Goal: Task Accomplishment & Management: Use online tool/utility

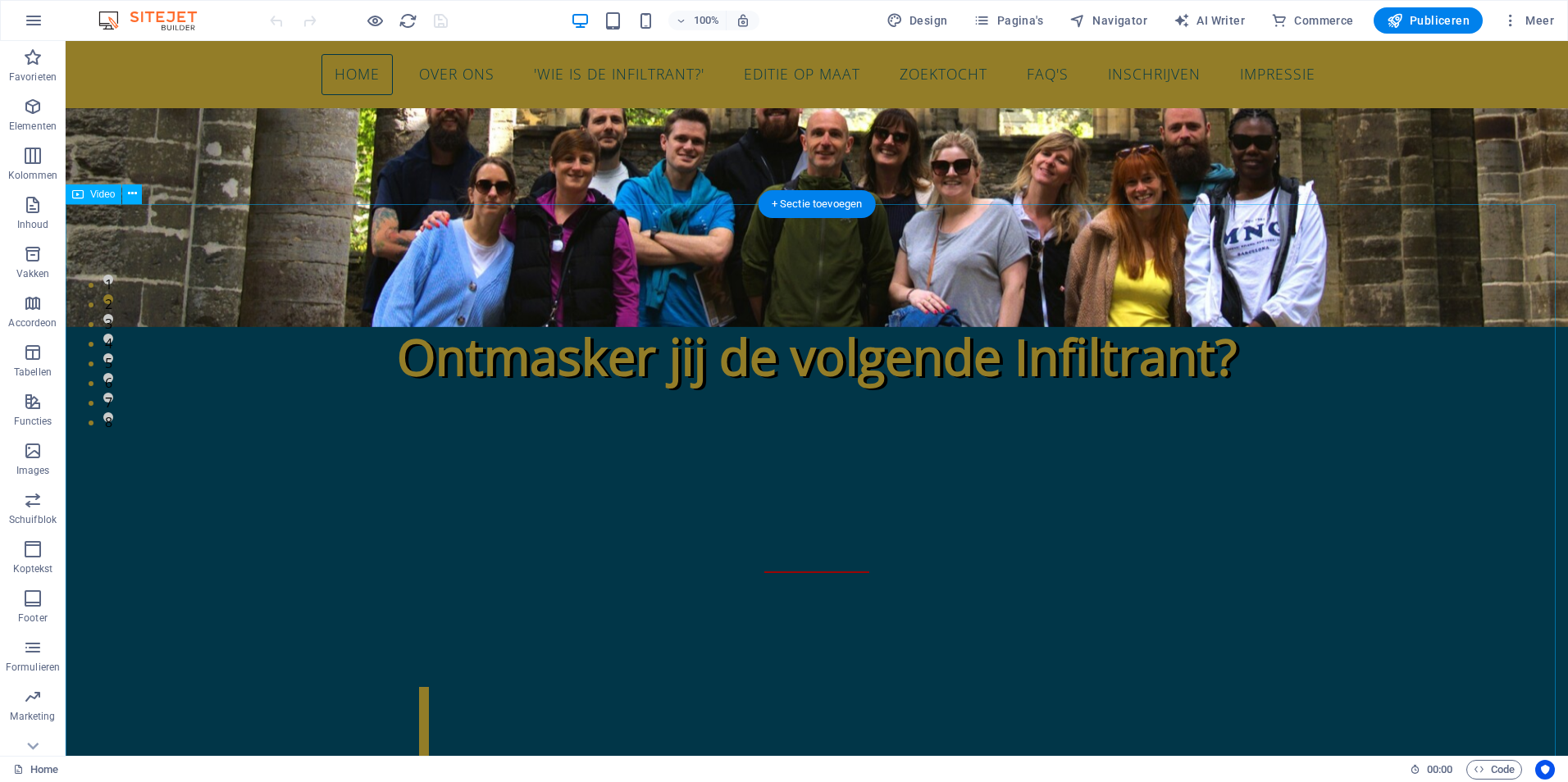
scroll to position [164, 0]
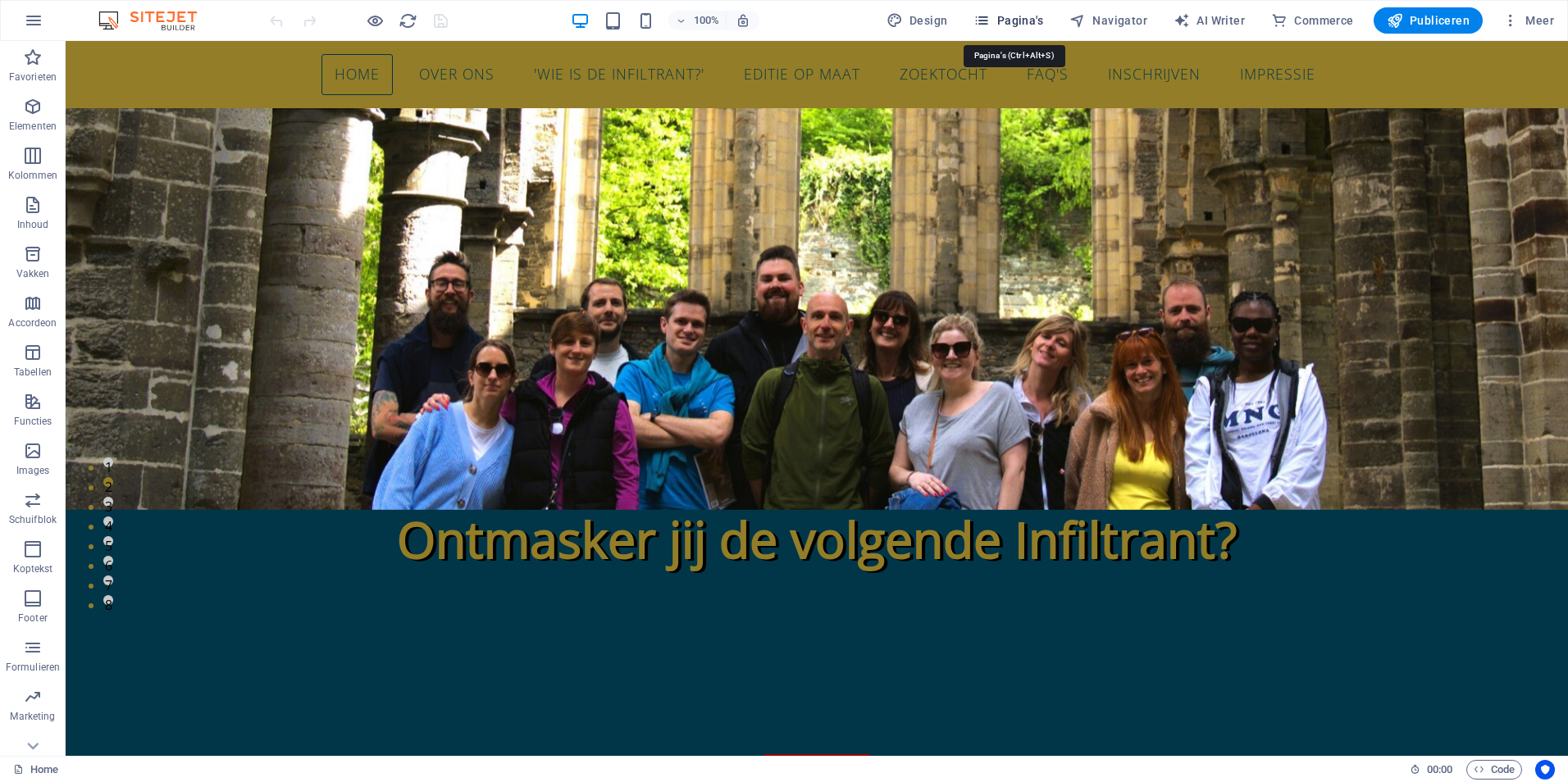
drag, startPoint x: 1016, startPoint y: 12, endPoint x: 886, endPoint y: 16, distance: 130.1
click at [1016, 12] on button "Pagina's" at bounding box center [1008, 21] width 82 height 26
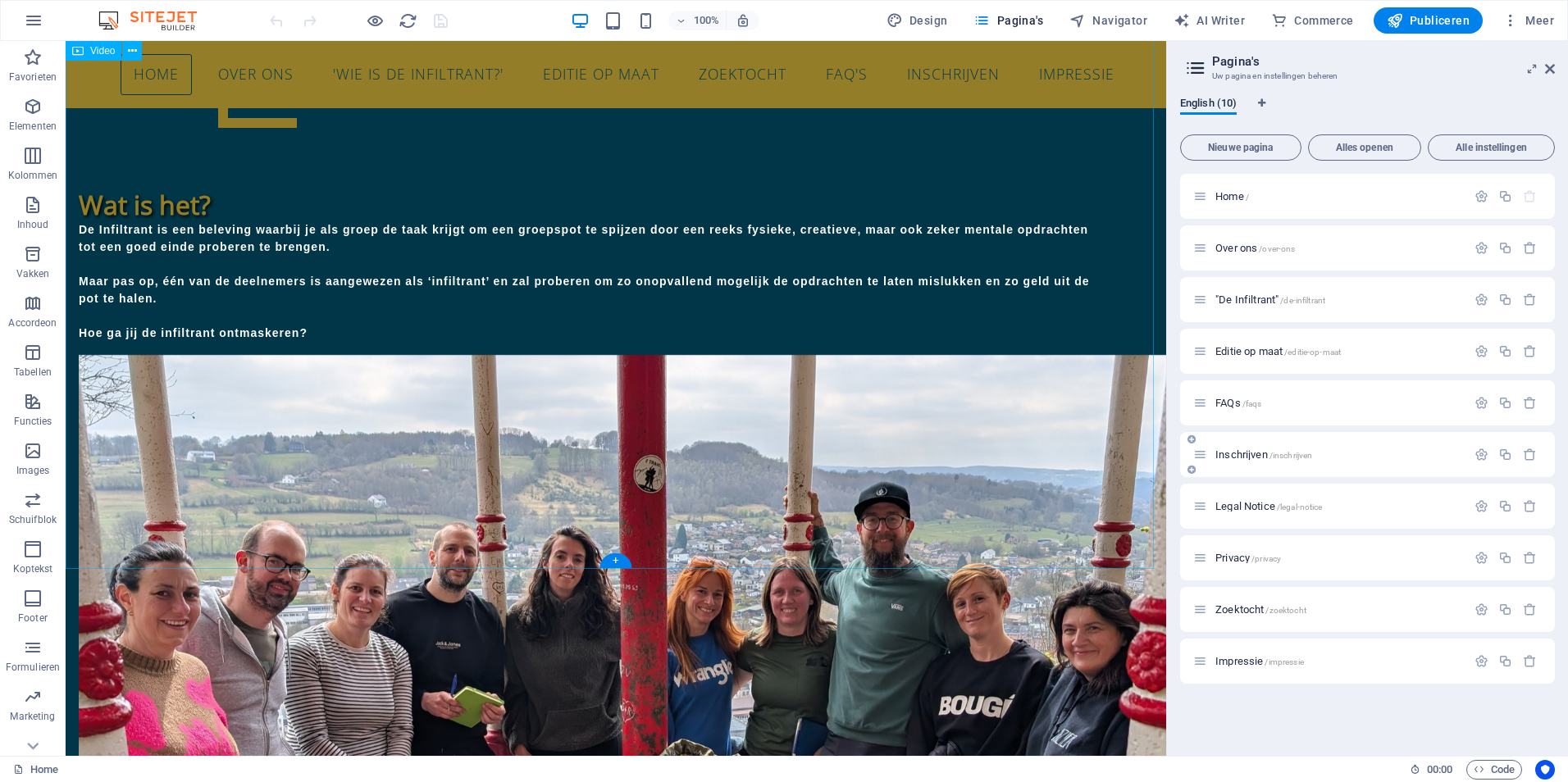
scroll to position [984, 0]
click at [1256, 452] on span "Inschrijven /inschrijven" at bounding box center [1264, 454] width 97 height 13
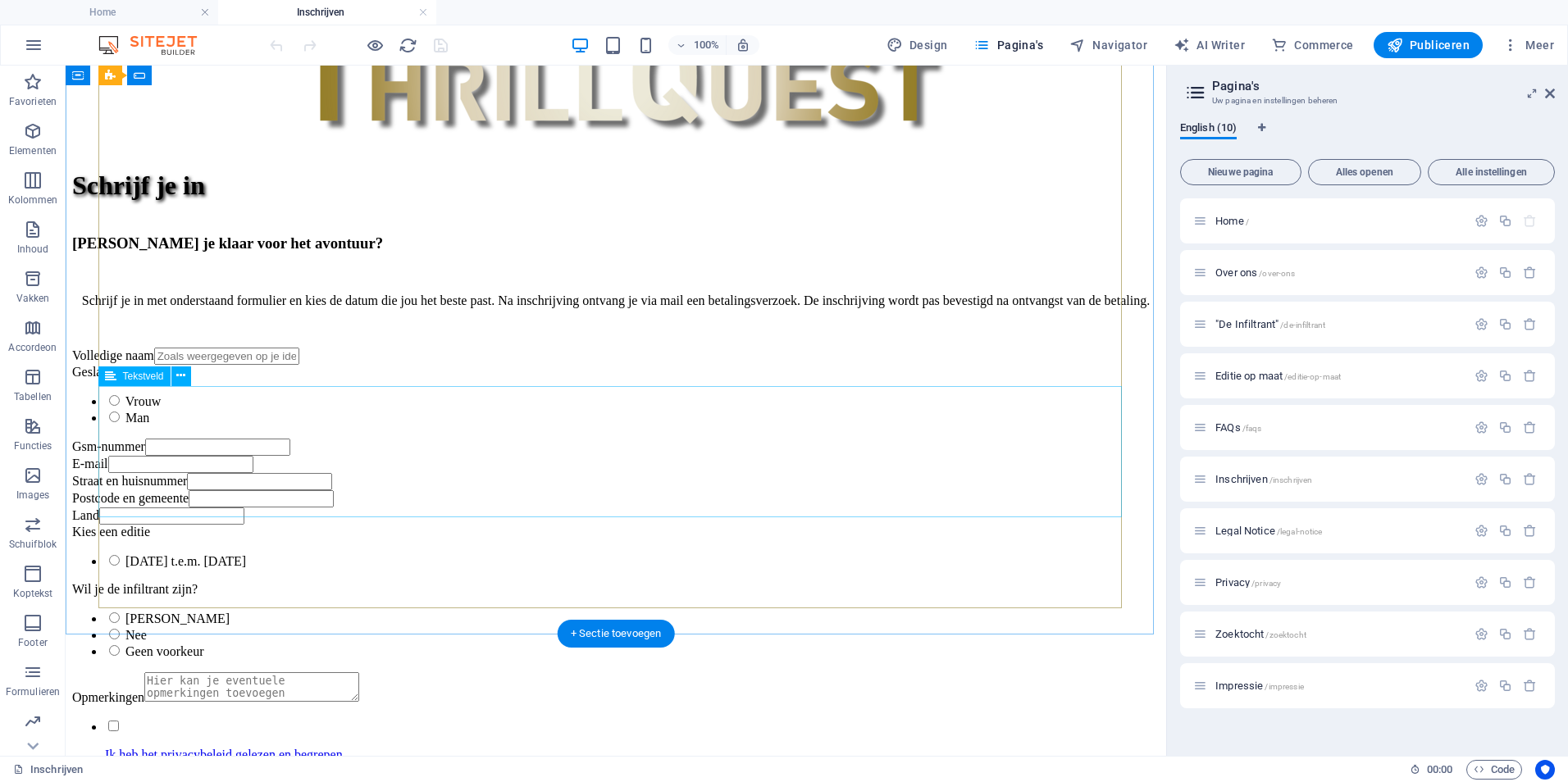
scroll to position [1275, 0]
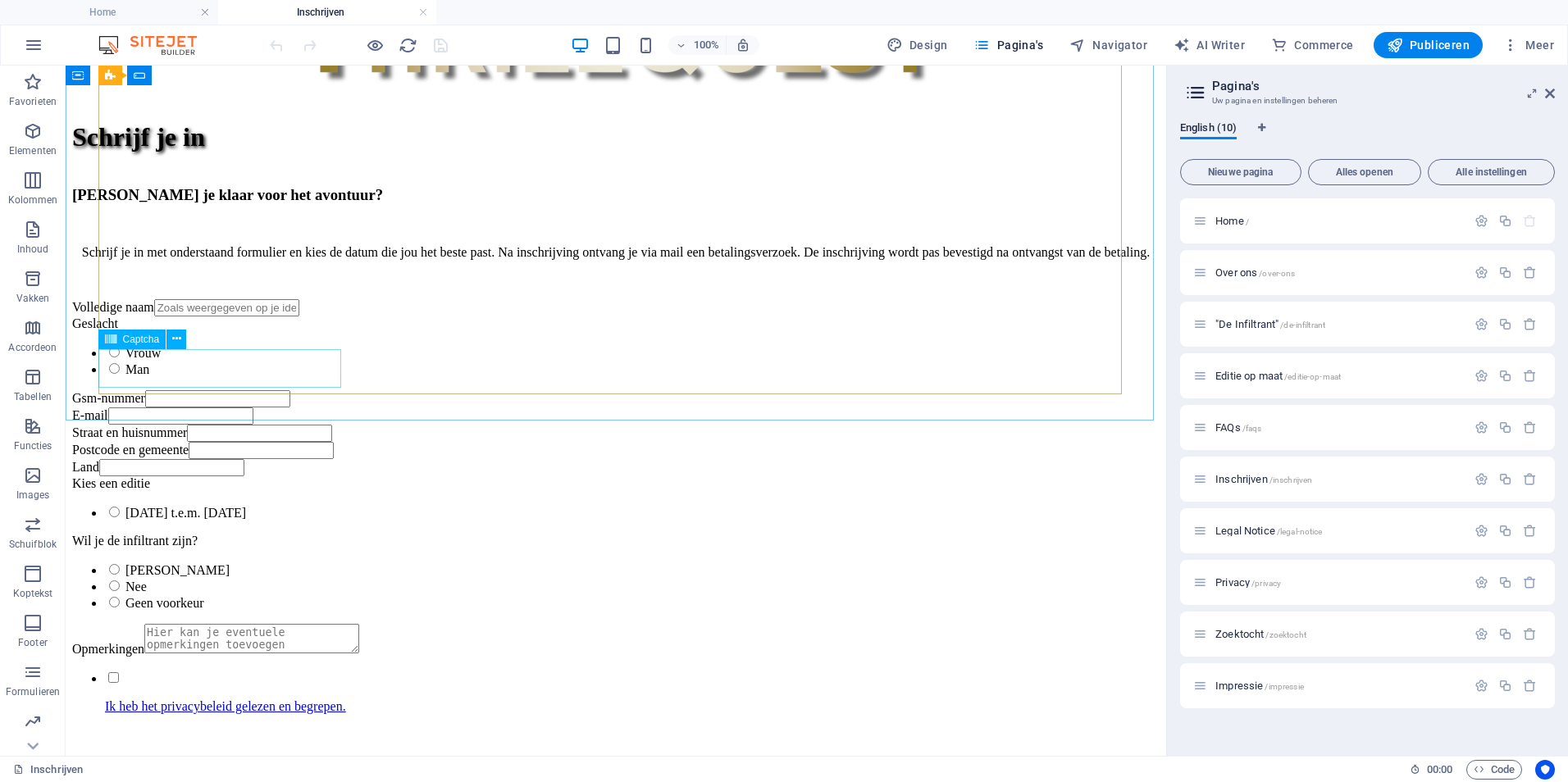
click at [142, 344] on span "Captcha" at bounding box center [141, 339] width 37 height 10
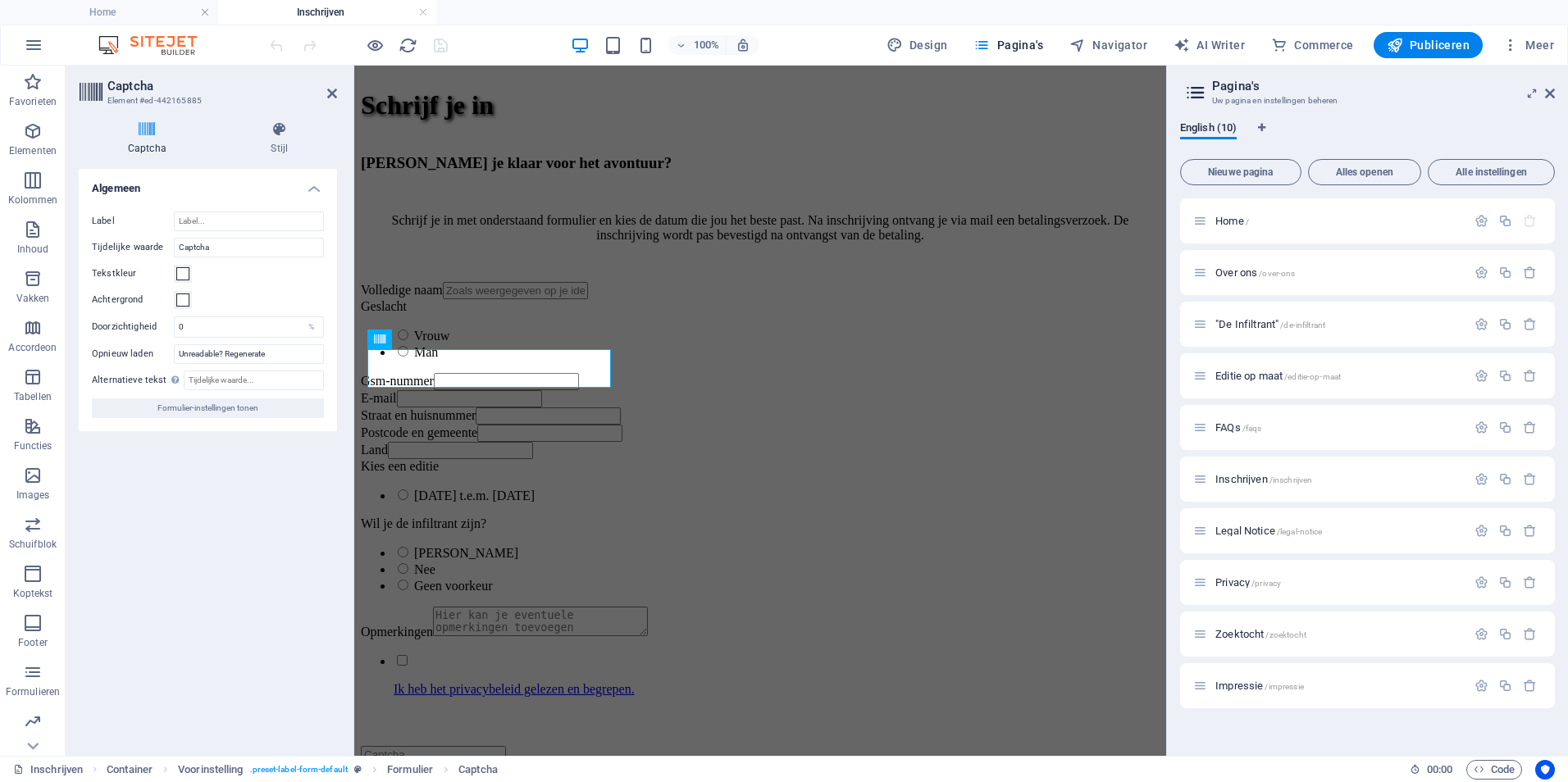
scroll to position [1242, 0]
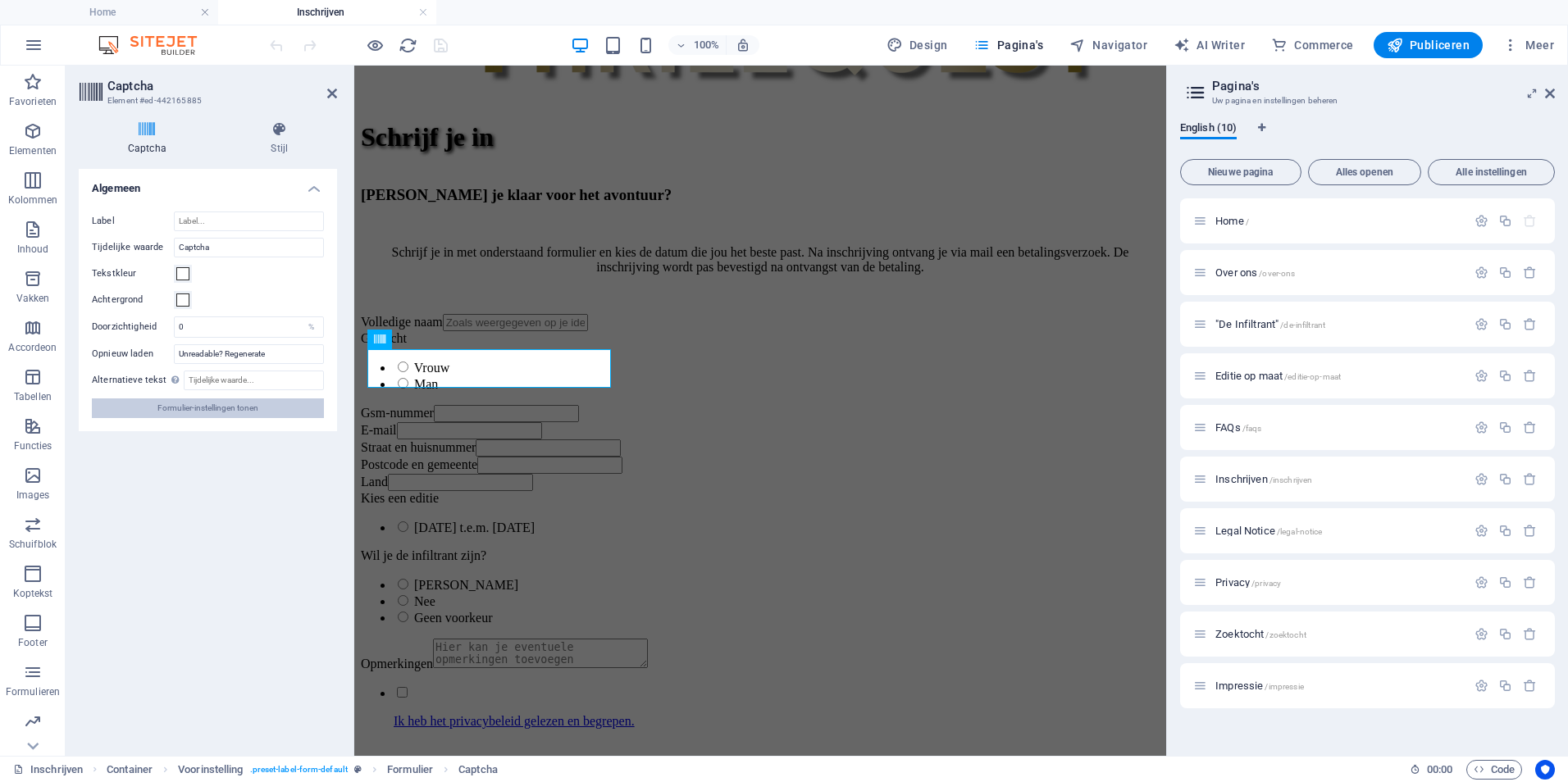
click at [201, 404] on span "Formulier-instellingen tonen" at bounding box center [207, 408] width 101 height 20
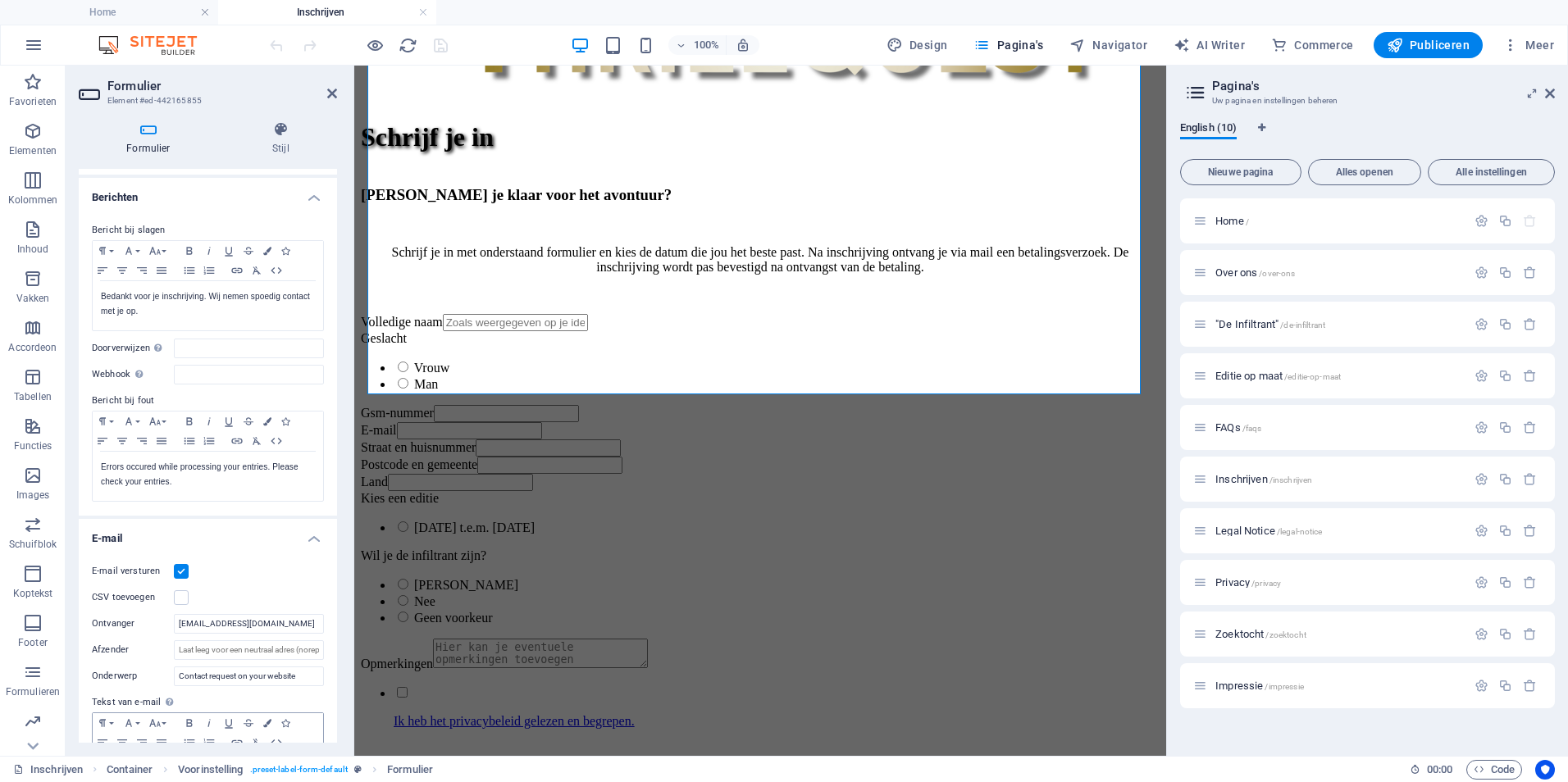
scroll to position [0, 0]
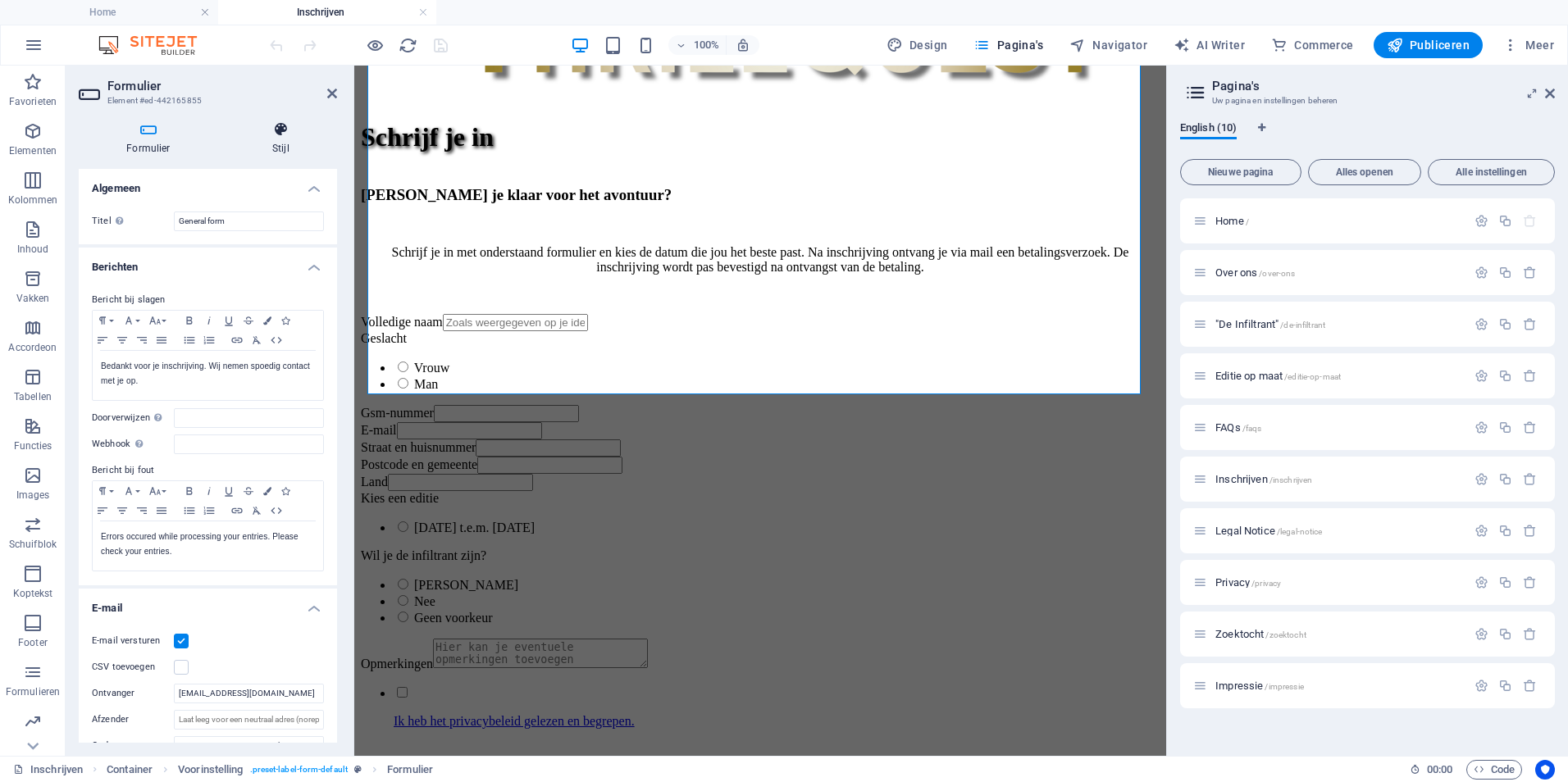
click at [287, 149] on h4 "Stijl" at bounding box center [281, 138] width 112 height 34
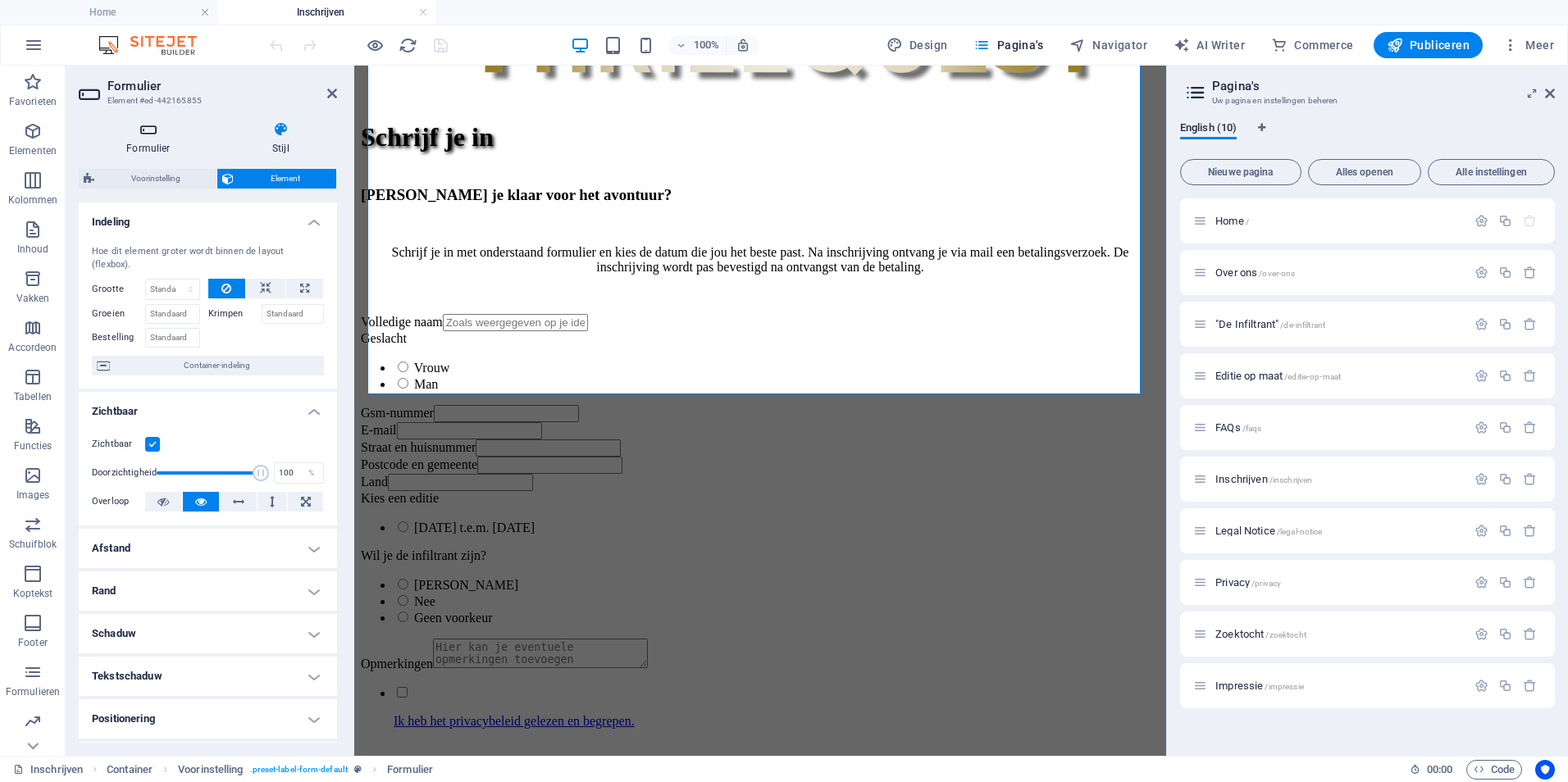
click at [161, 133] on icon at bounding box center [148, 130] width 139 height 17
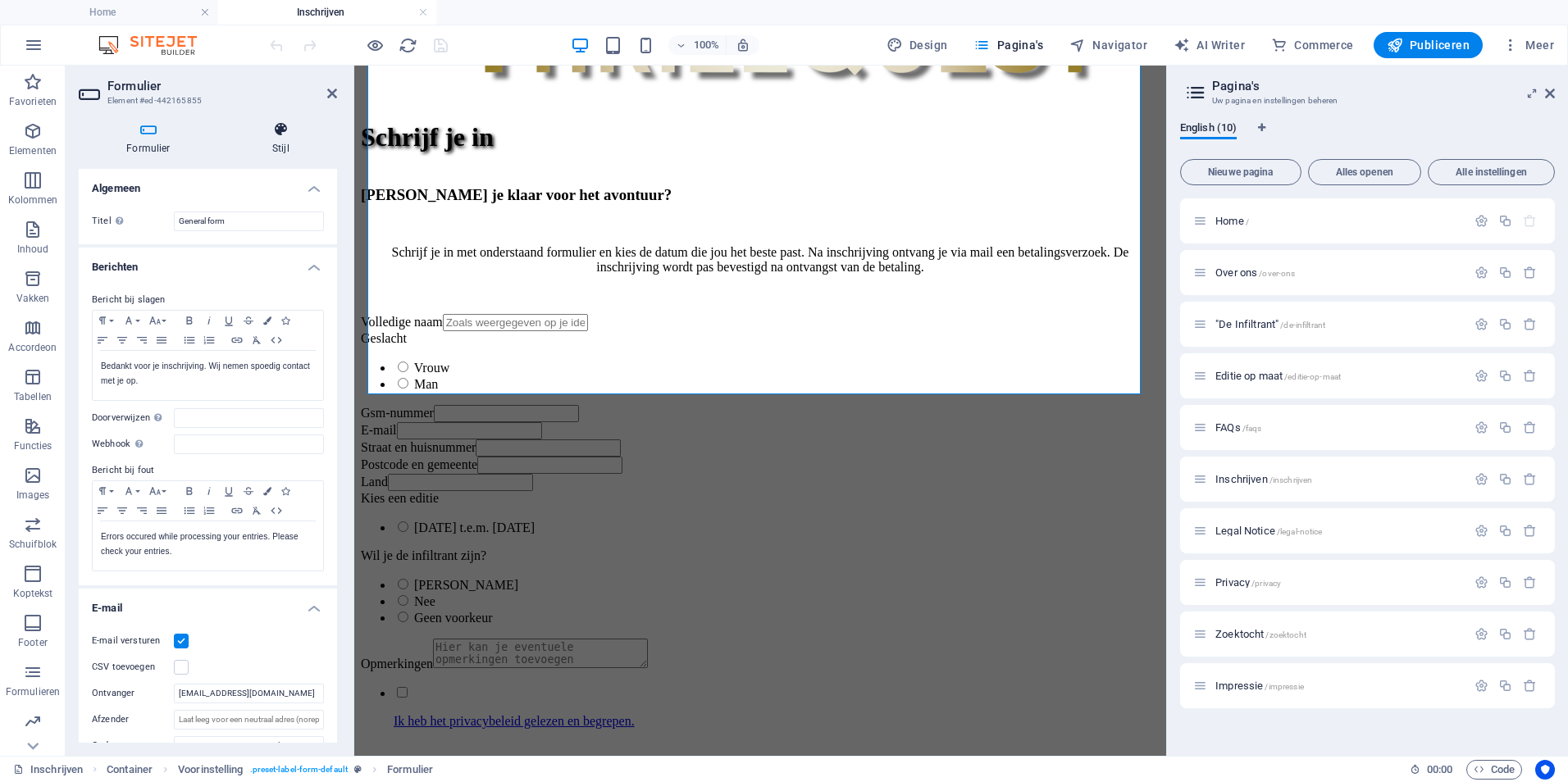
click at [275, 123] on icon at bounding box center [281, 130] width 112 height 17
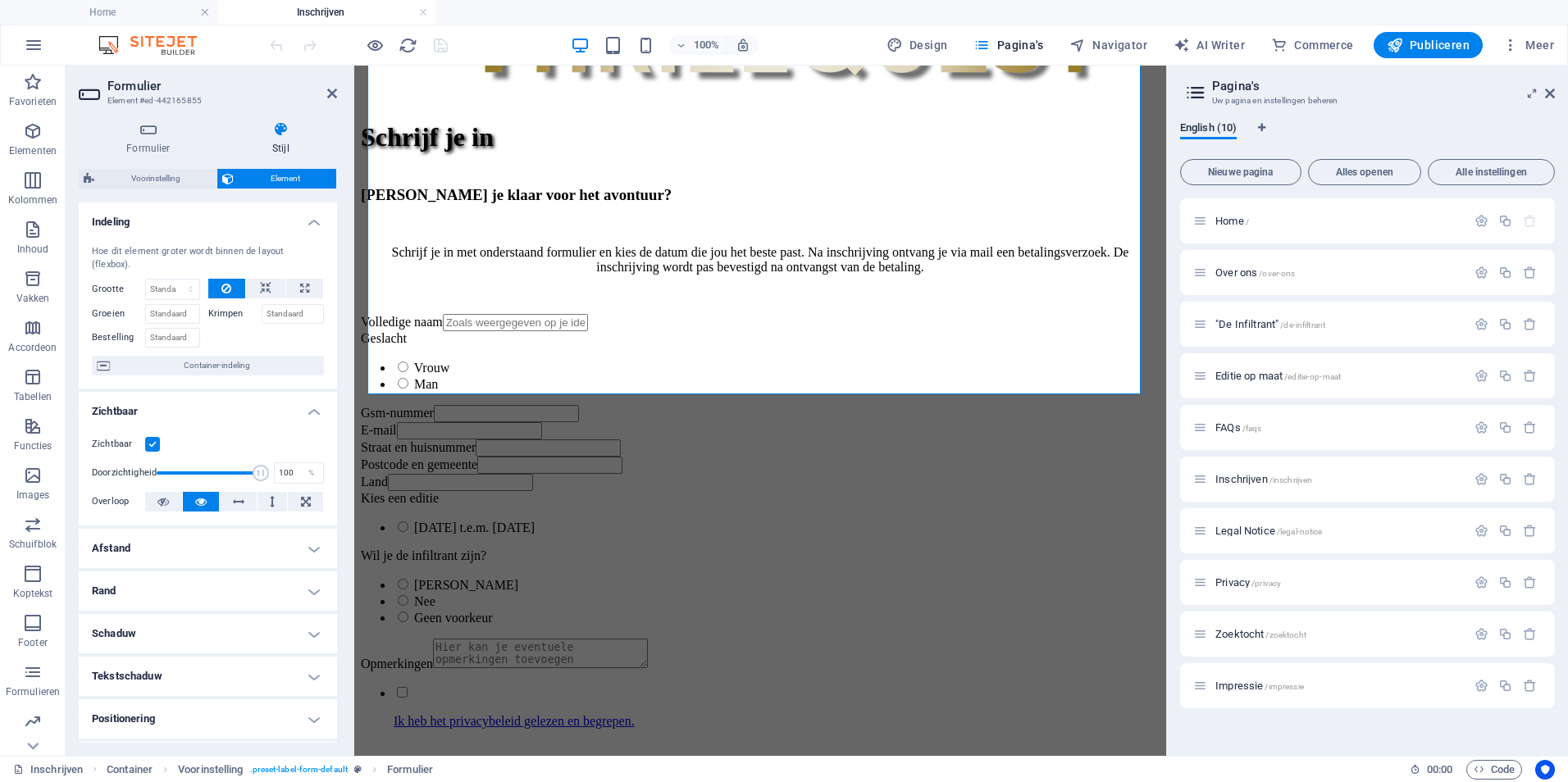
scroll to position [167, 0]
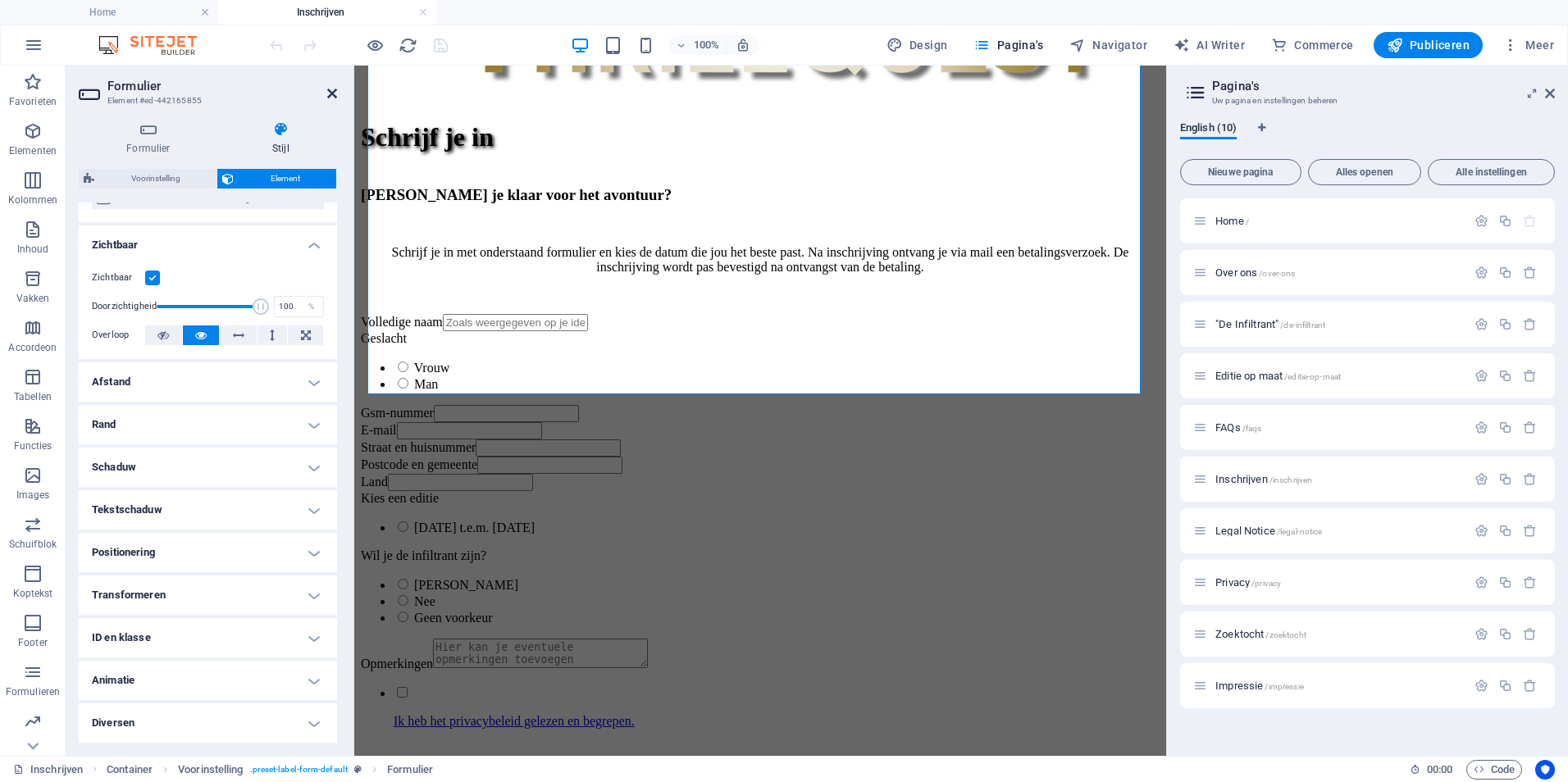
click at [332, 97] on icon at bounding box center [332, 93] width 10 height 13
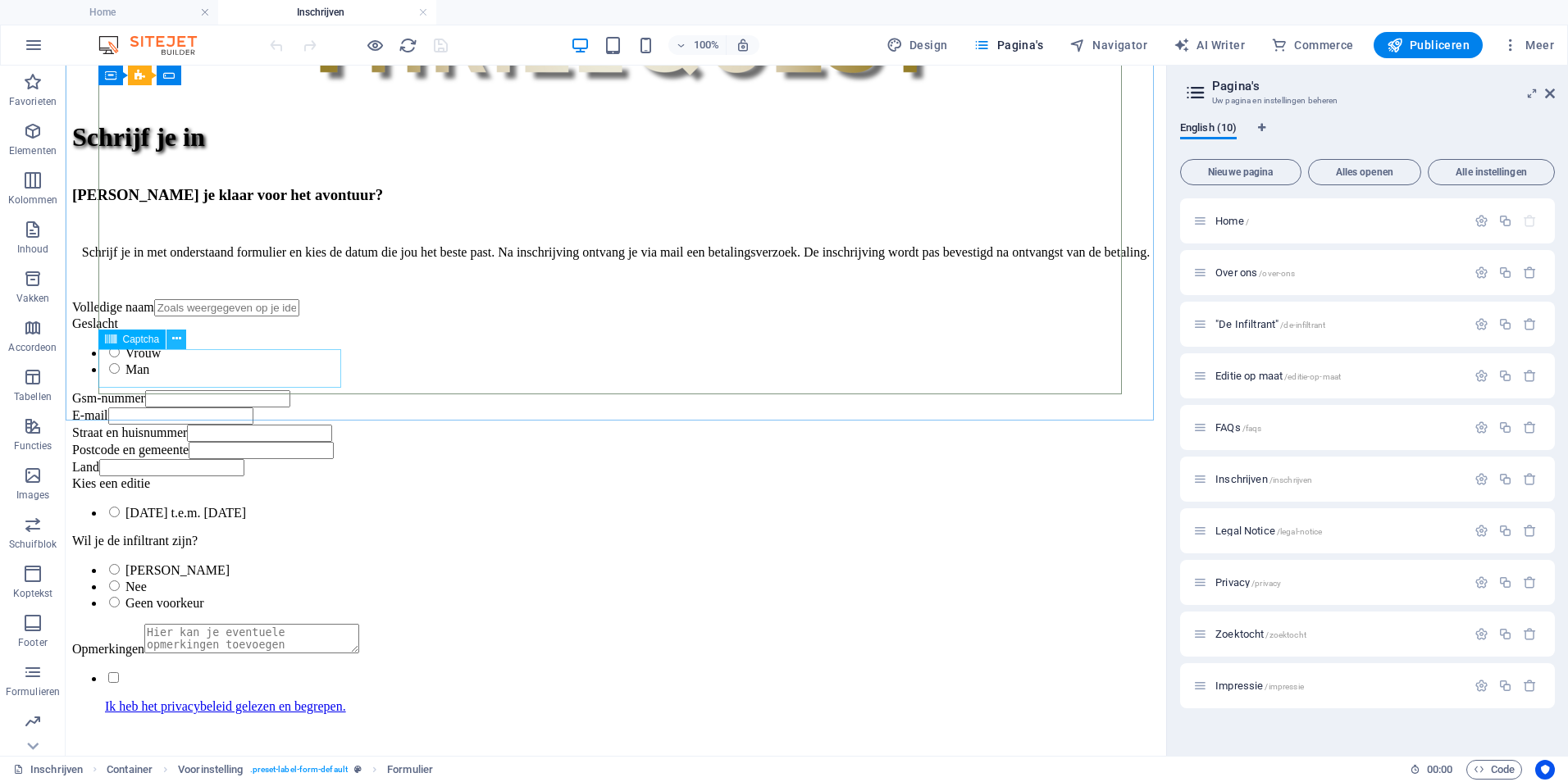
click at [176, 343] on icon at bounding box center [176, 339] width 9 height 18
click at [34, 128] on icon "button" at bounding box center [32, 131] width 20 height 20
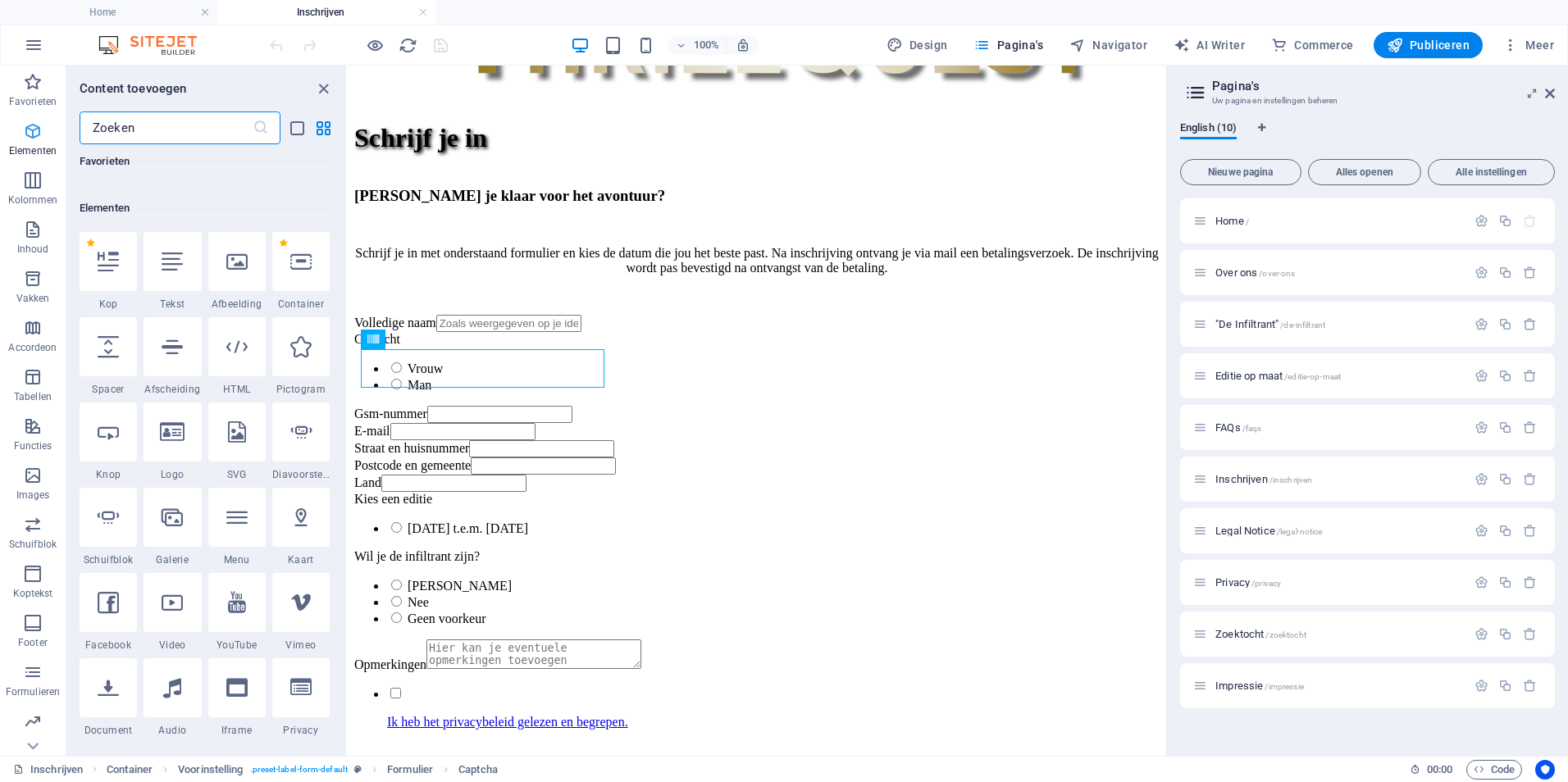
scroll to position [175, 0]
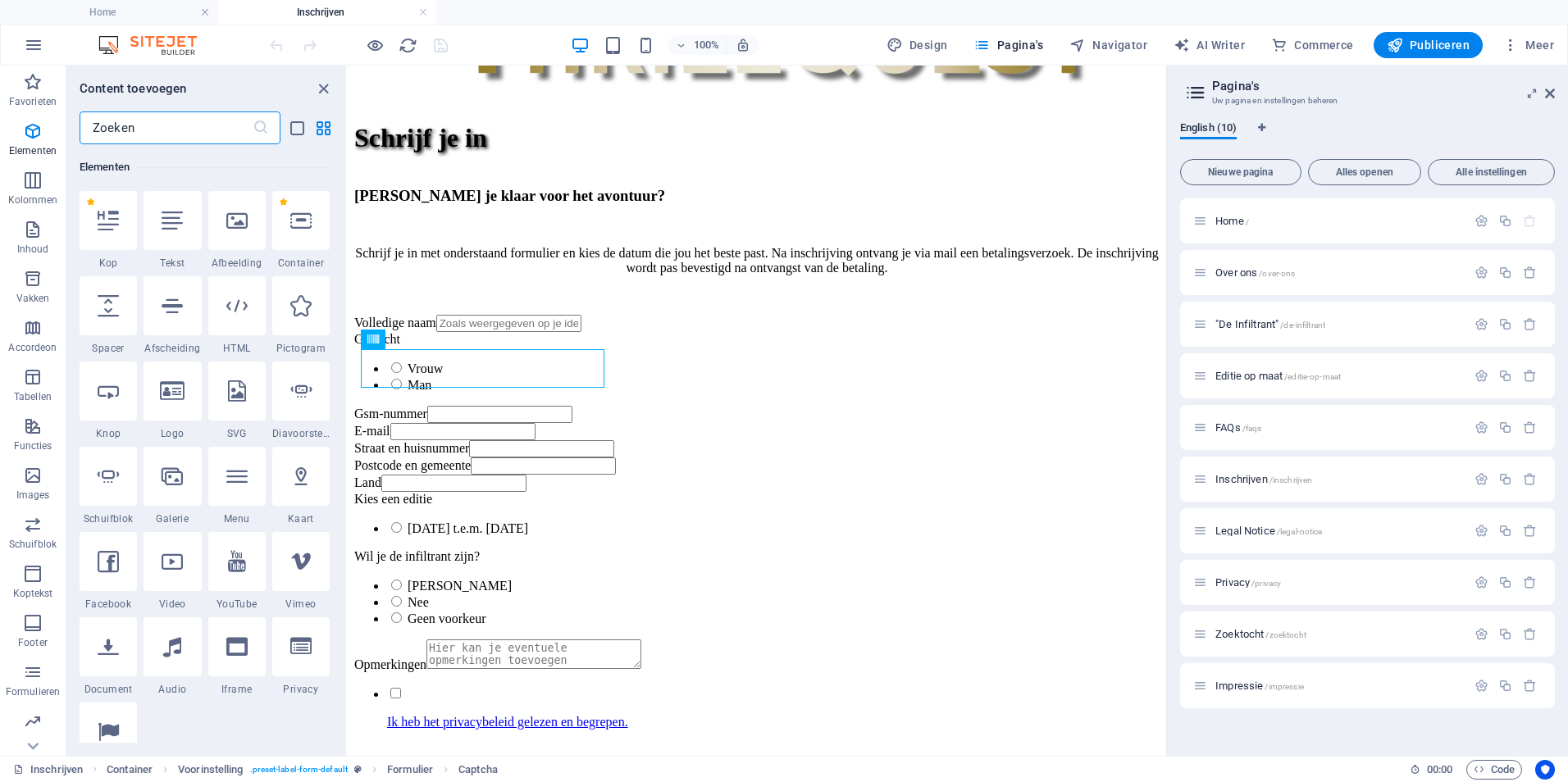
click at [130, 132] on input "text" at bounding box center [166, 128] width 173 height 32
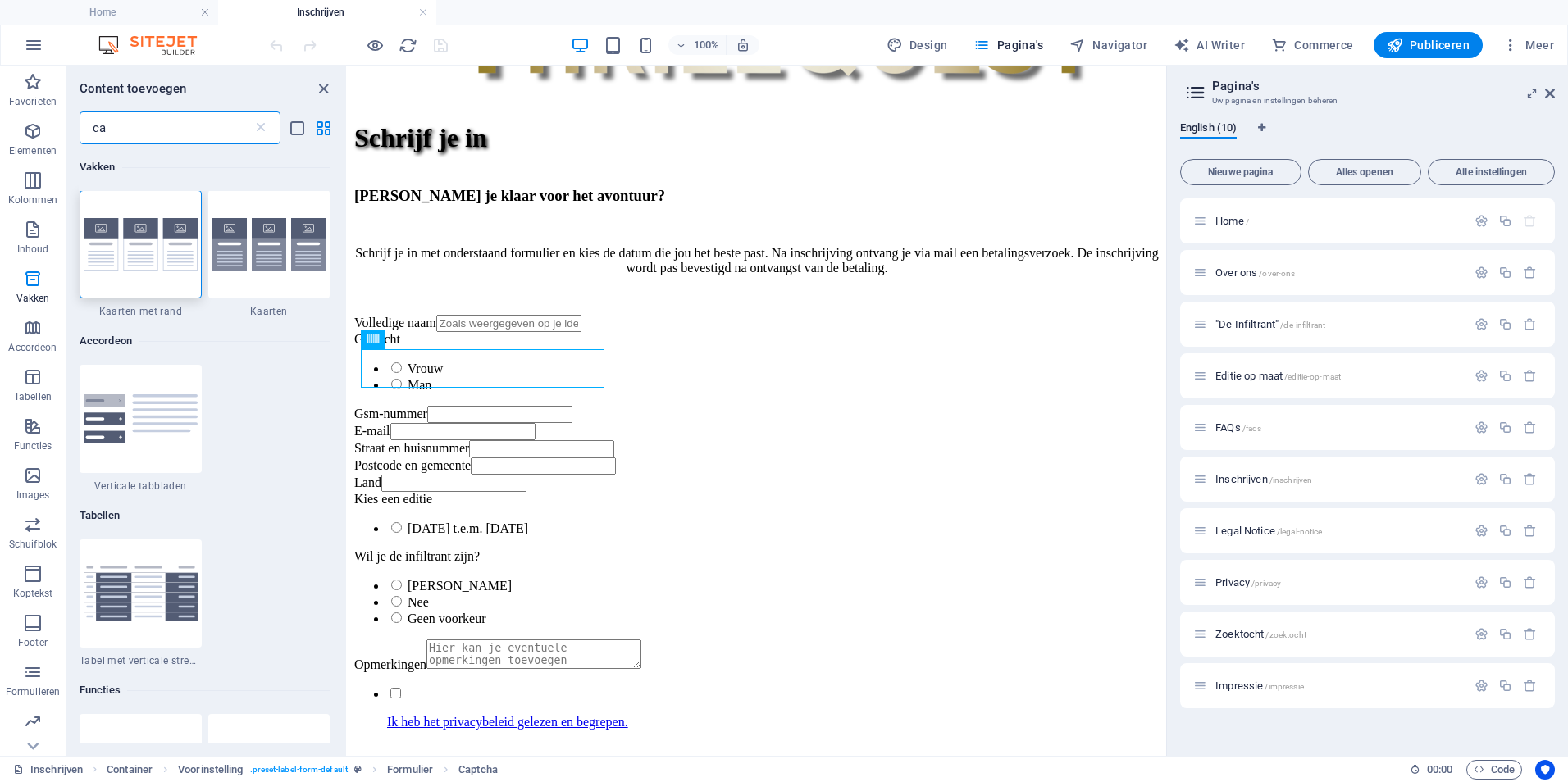
scroll to position [0, 0]
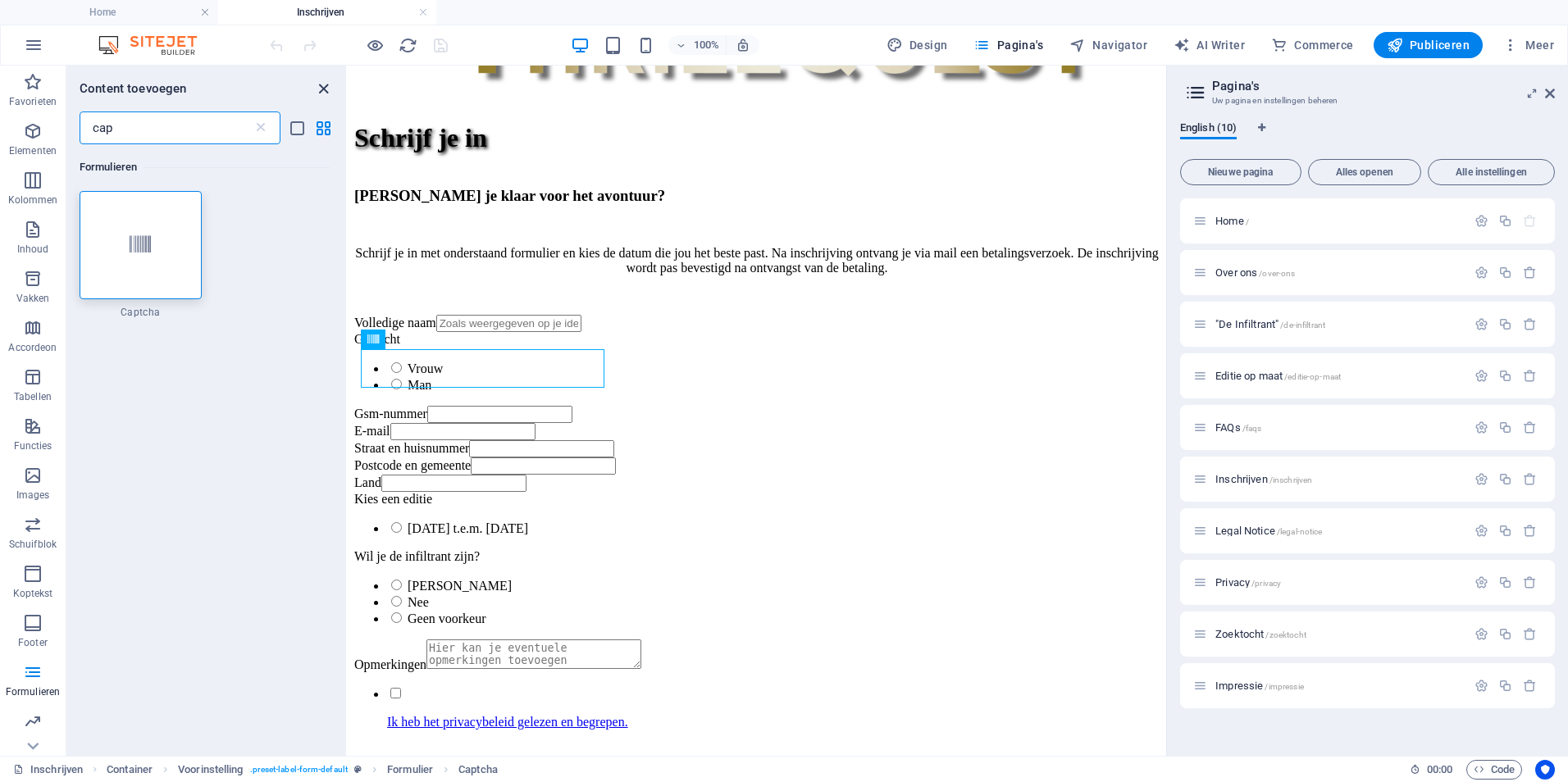
type input "cap"
click at [327, 86] on icon "close panel" at bounding box center [323, 88] width 19 height 19
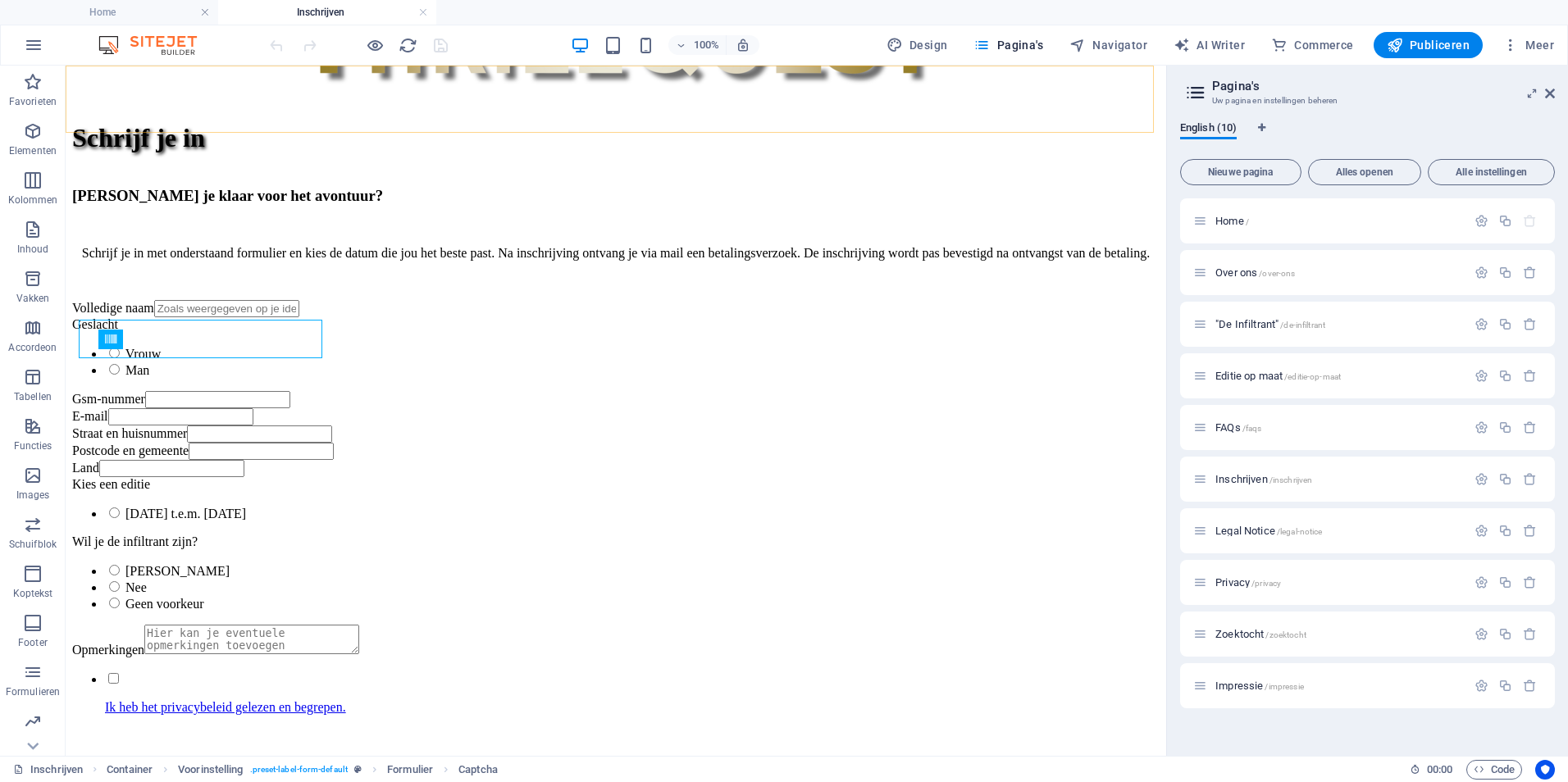
scroll to position [1275, 0]
click at [183, 340] on button at bounding box center [177, 339] width 20 height 20
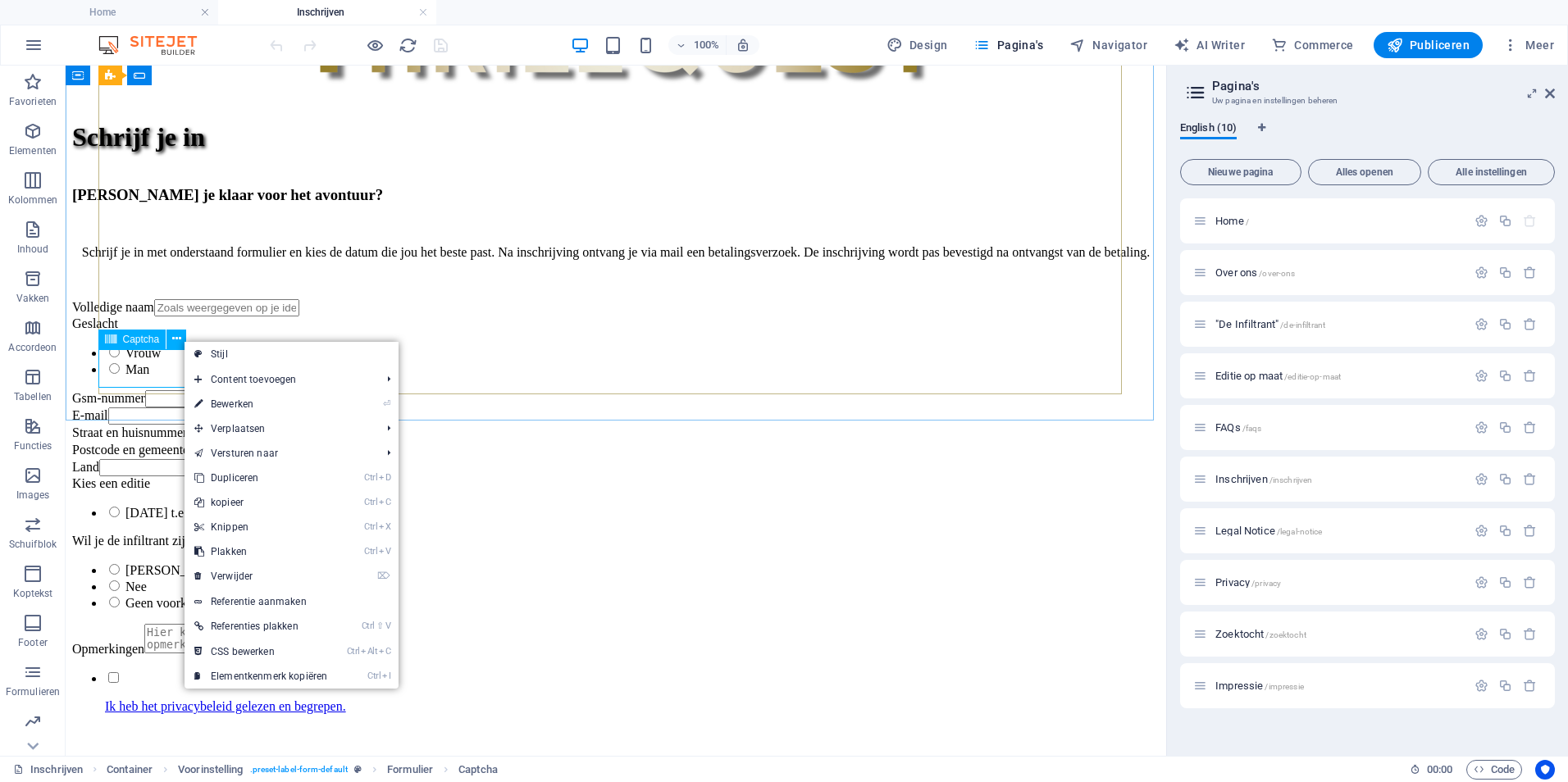
click at [128, 339] on span "Captcha" at bounding box center [141, 339] width 37 height 10
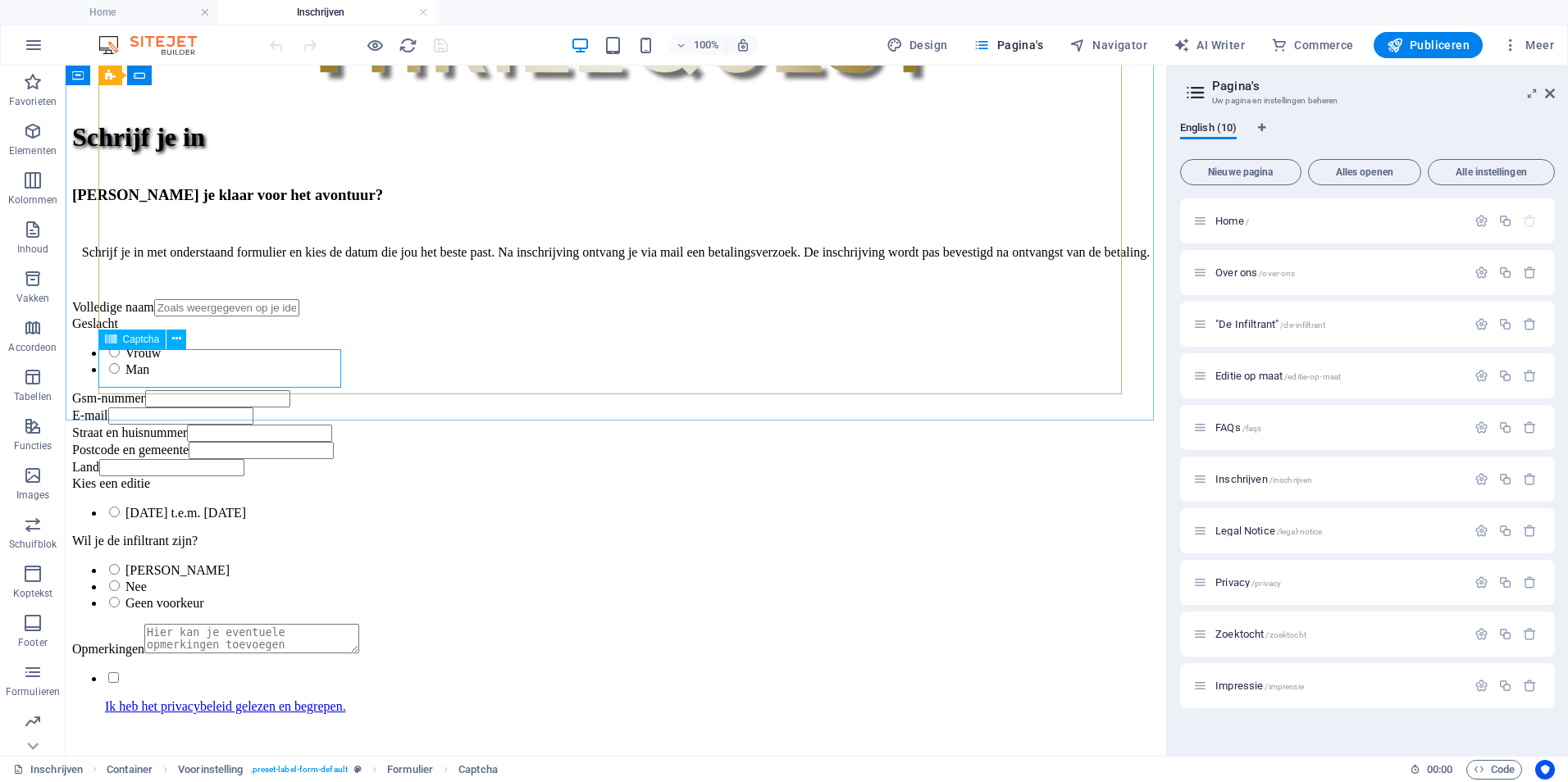
click at [128, 339] on span "Captcha" at bounding box center [141, 339] width 37 height 10
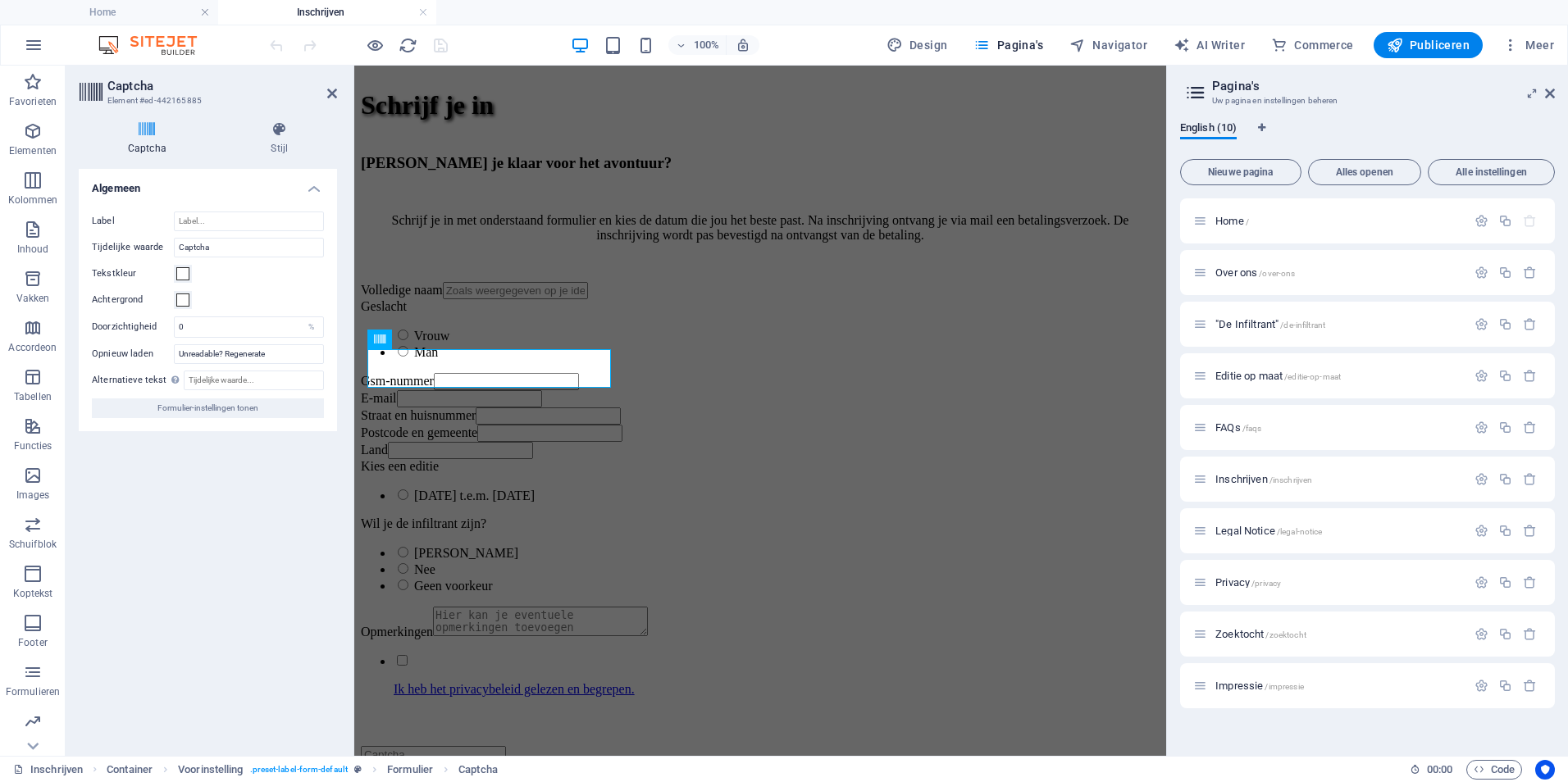
scroll to position [1242, 0]
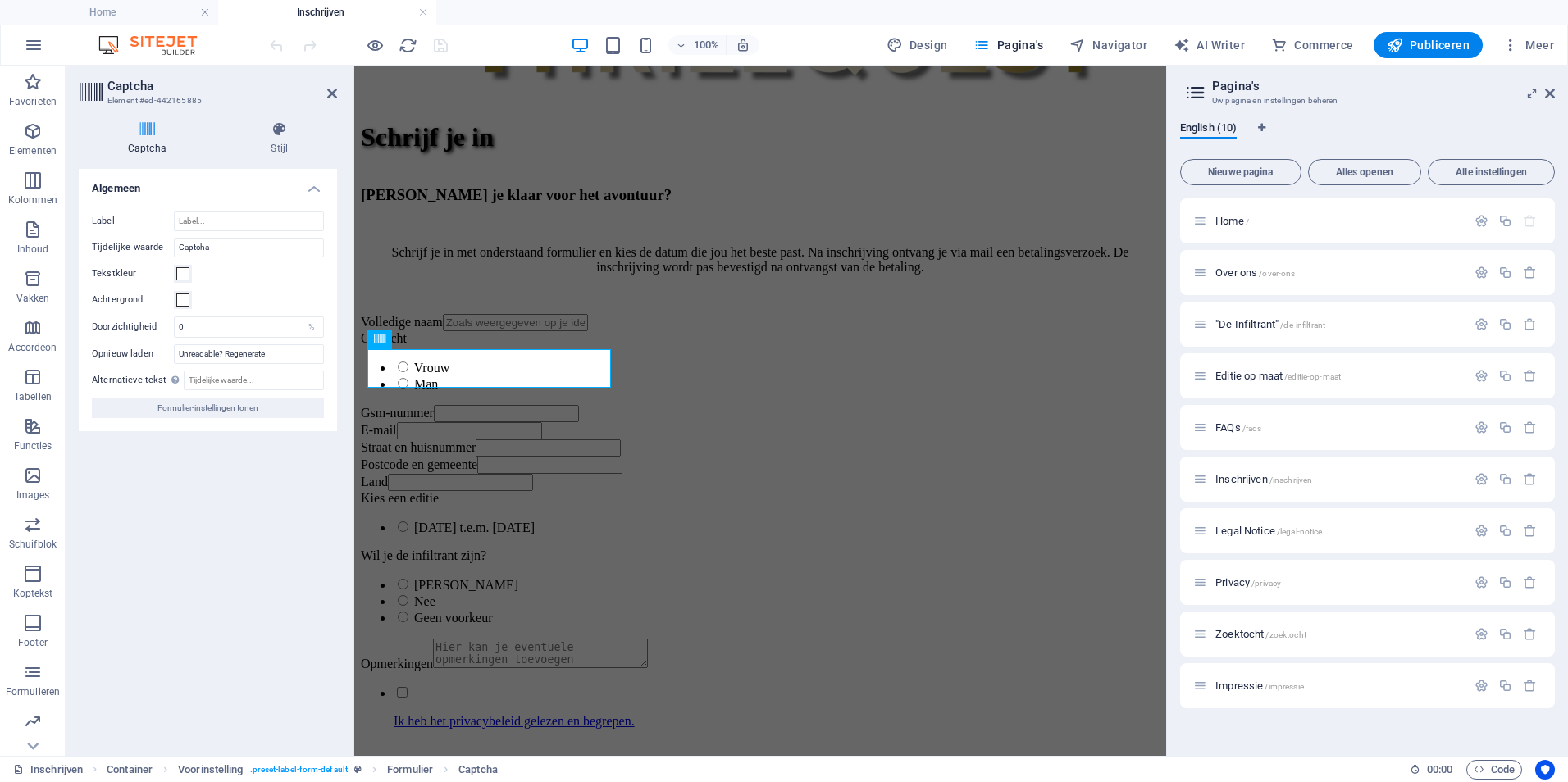
click at [146, 142] on h4 "Captcha" at bounding box center [150, 138] width 143 height 34
click at [269, 407] on button "Formulier-instellingen tonen" at bounding box center [208, 408] width 233 height 20
